Goal: Information Seeking & Learning: Learn about a topic

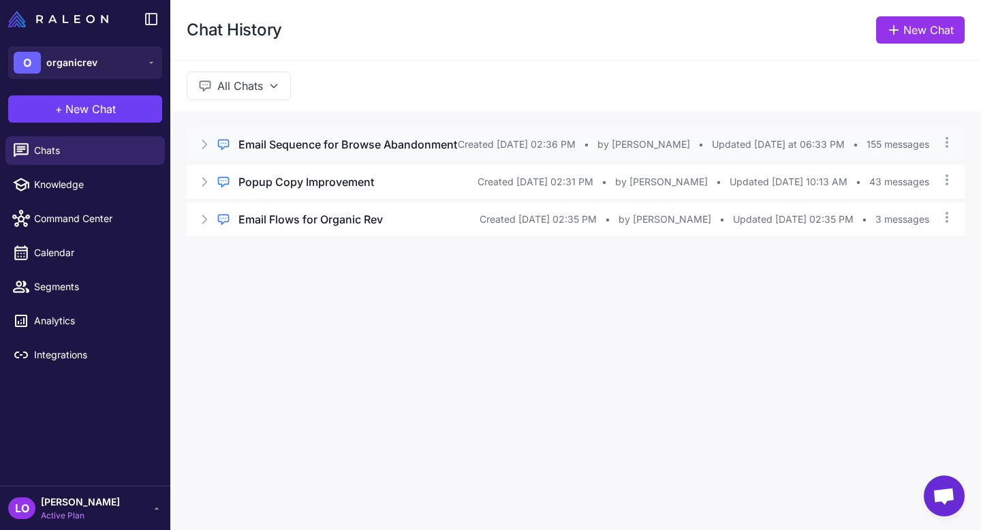
click at [313, 145] on h3 "Email Sequence for Browse Abandonment" at bounding box center [348, 144] width 219 height 16
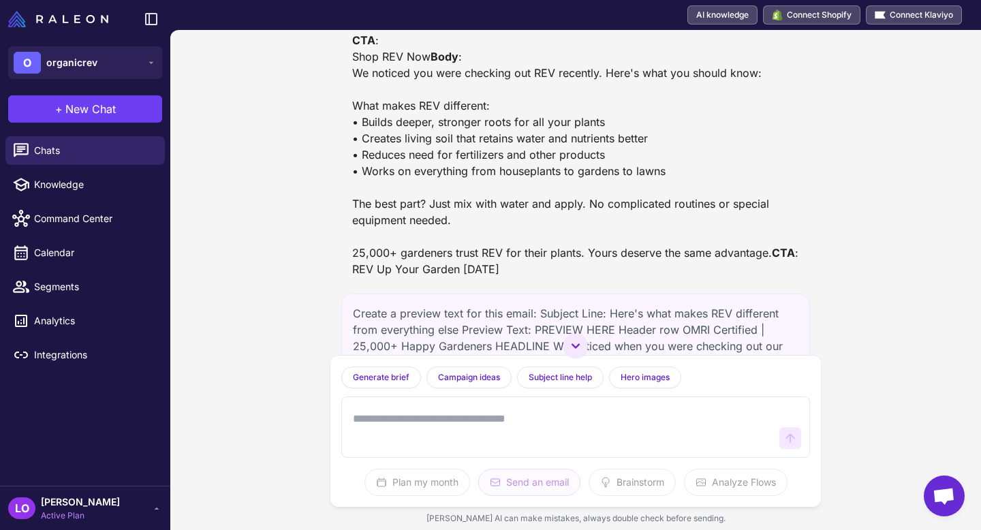
scroll to position [112247, 0]
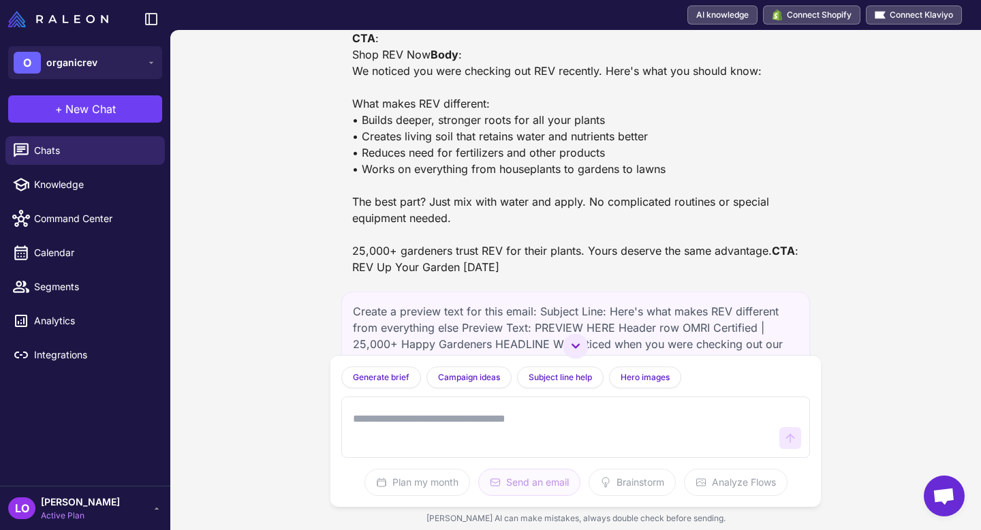
drag, startPoint x: 568, startPoint y: 131, endPoint x: 359, endPoint y: 132, distance: 208.5
copy div "Your REV is on the way to feed your soil"
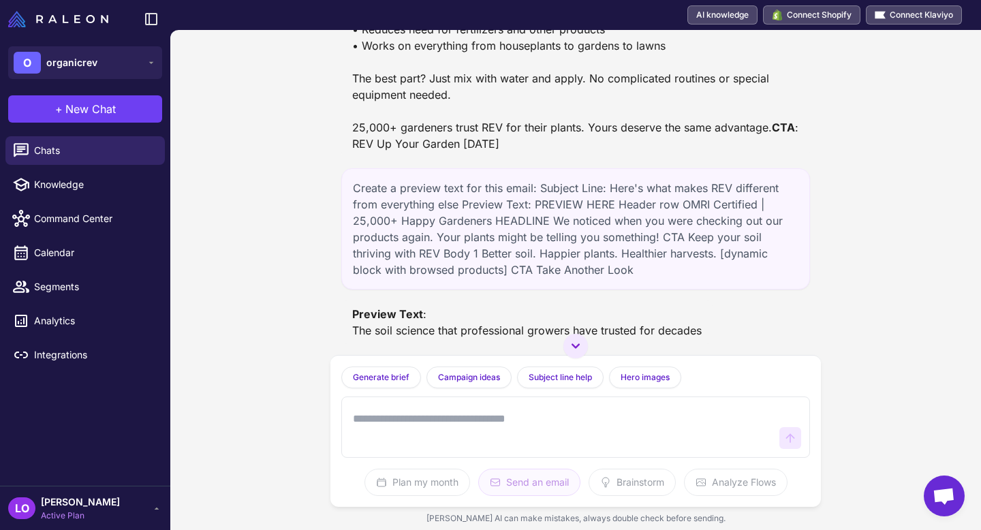
scroll to position [112795, 0]
